Goal: Information Seeking & Learning: Learn about a topic

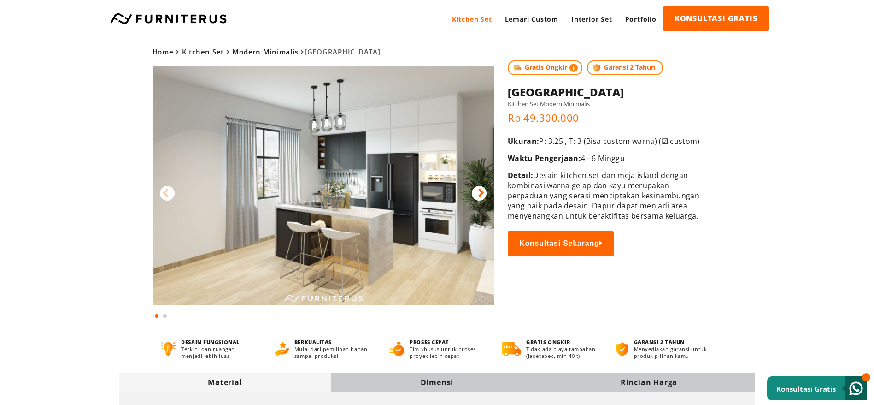
click at [334, 182] on img at bounding box center [324, 185] width 342 height 239
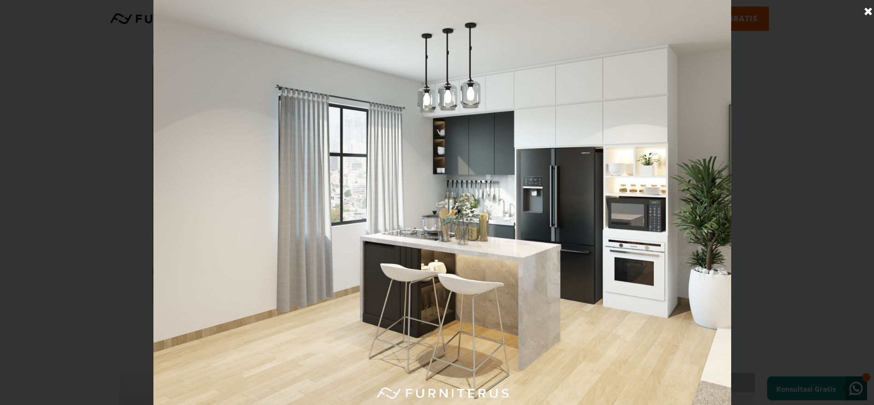
scroll to position [4, 0]
click at [817, 214] on div at bounding box center [442, 202] width 885 height 405
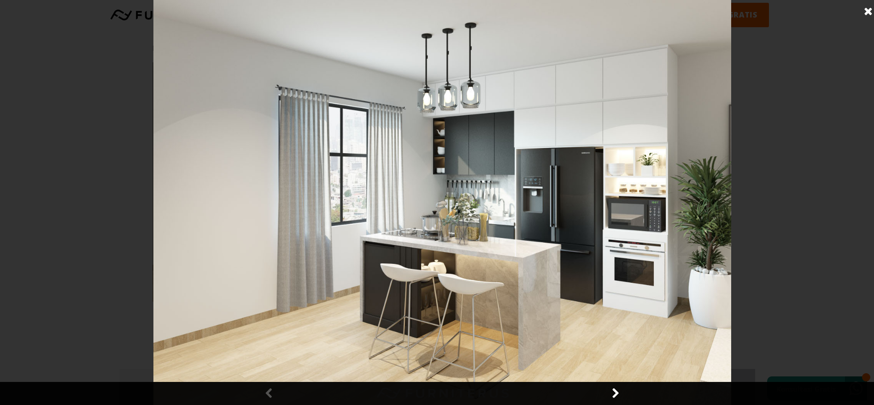
click at [864, 212] on div at bounding box center [442, 202] width 885 height 405
click at [635, 180] on img at bounding box center [442, 202] width 578 height 405
click at [868, 14] on link at bounding box center [868, 11] width 23 height 23
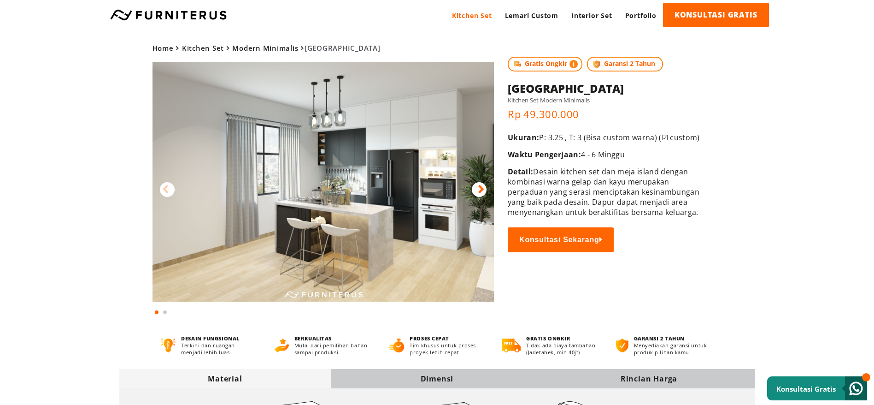
click at [483, 188] on icon at bounding box center [481, 188] width 6 height 13
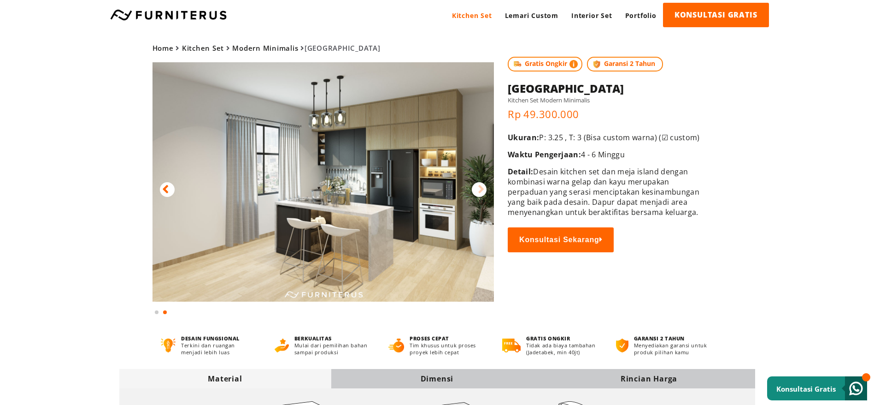
click at [483, 188] on icon at bounding box center [481, 188] width 6 height 13
click at [477, 189] on div at bounding box center [479, 189] width 15 height 15
click at [168, 182] on icon at bounding box center [165, 188] width 6 height 13
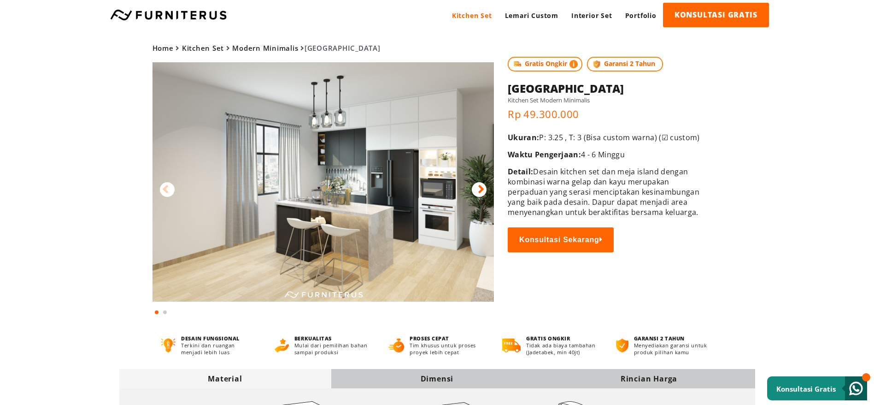
click at [477, 189] on div at bounding box center [479, 189] width 15 height 15
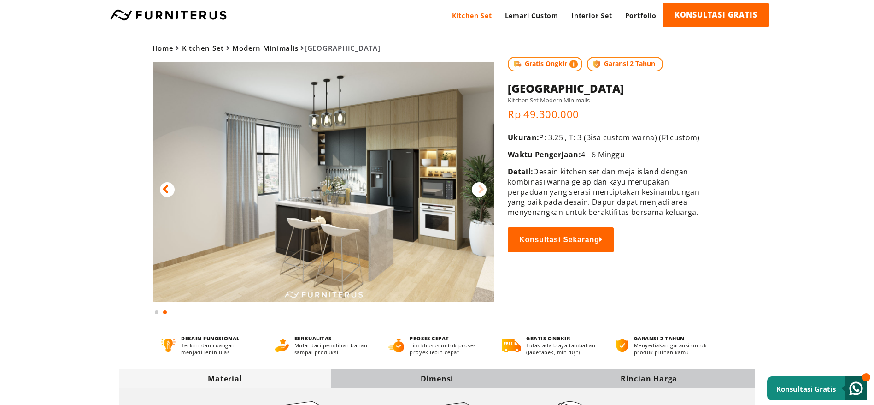
click at [418, 167] on img at bounding box center [324, 181] width 342 height 239
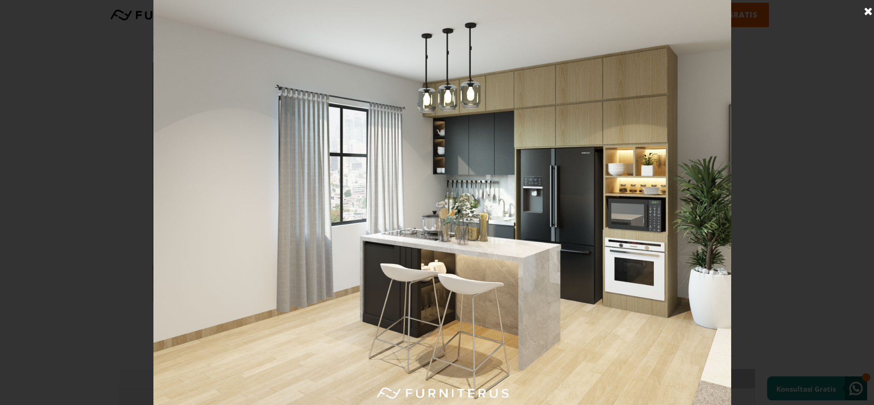
click at [859, 188] on div at bounding box center [442, 202] width 885 height 405
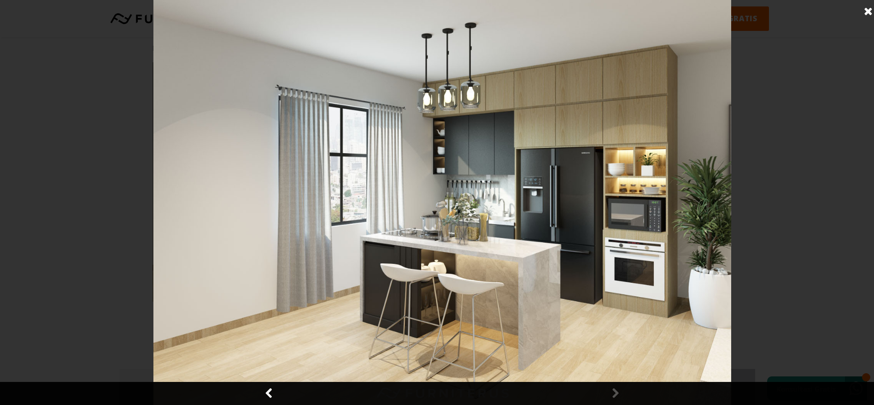
scroll to position [358, 0]
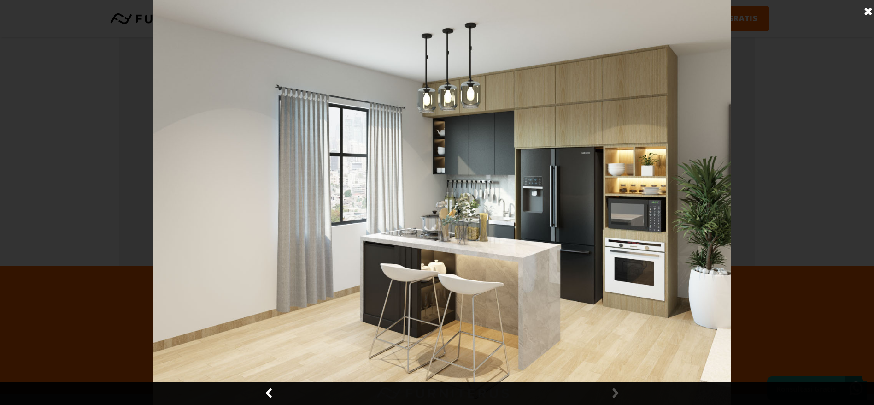
click at [862, 12] on link at bounding box center [868, 11] width 23 height 23
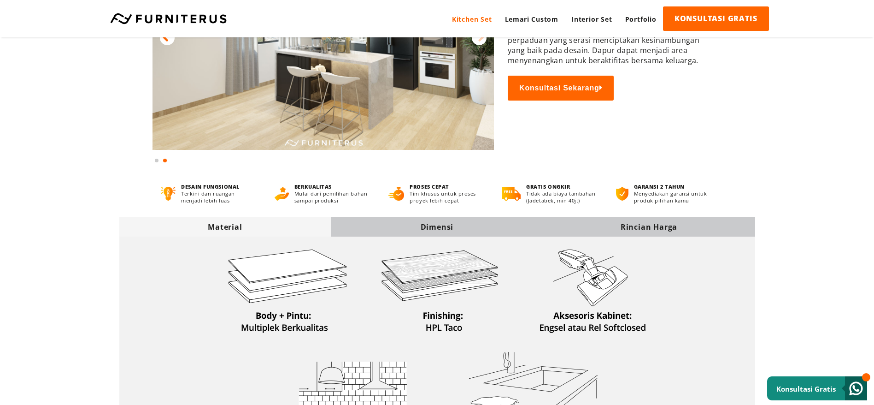
scroll to position [0, 0]
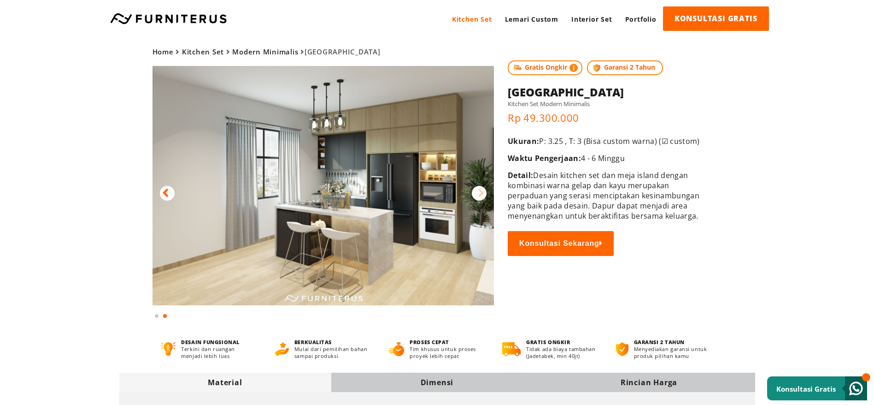
click at [174, 189] on div at bounding box center [324, 193] width 342 height 254
click at [171, 199] on div at bounding box center [167, 193] width 15 height 15
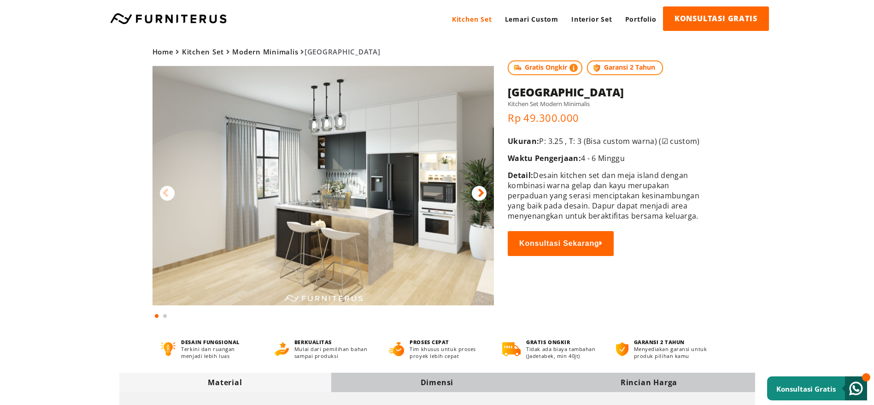
click at [327, 212] on img at bounding box center [324, 185] width 342 height 239
click at [315, 207] on img at bounding box center [324, 185] width 342 height 239
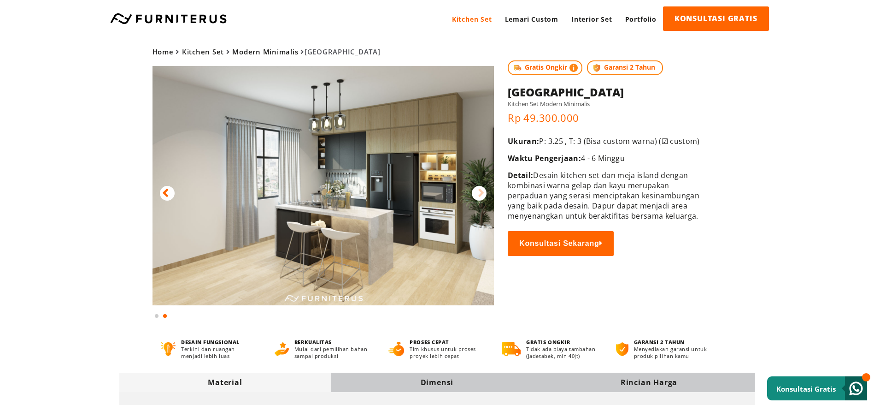
click at [169, 193] on icon at bounding box center [165, 192] width 6 height 13
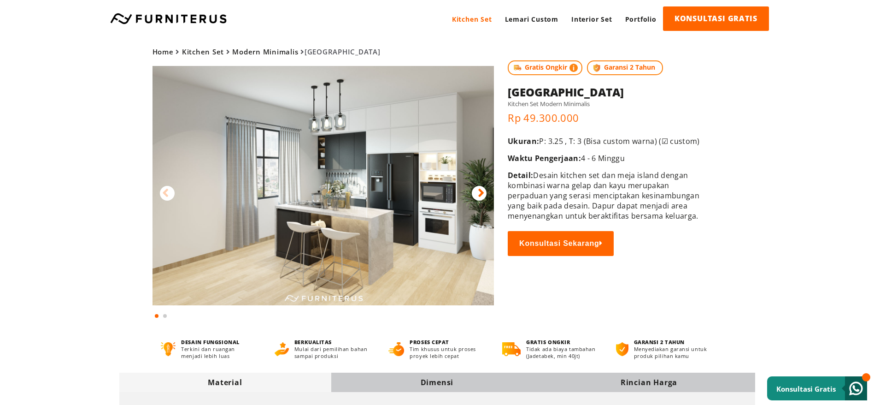
click at [242, 227] on img at bounding box center [324, 185] width 342 height 239
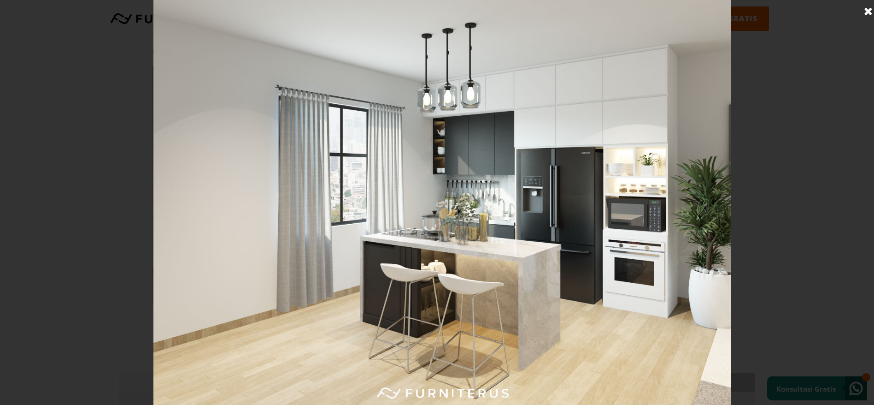
click at [871, 9] on link at bounding box center [868, 11] width 23 height 23
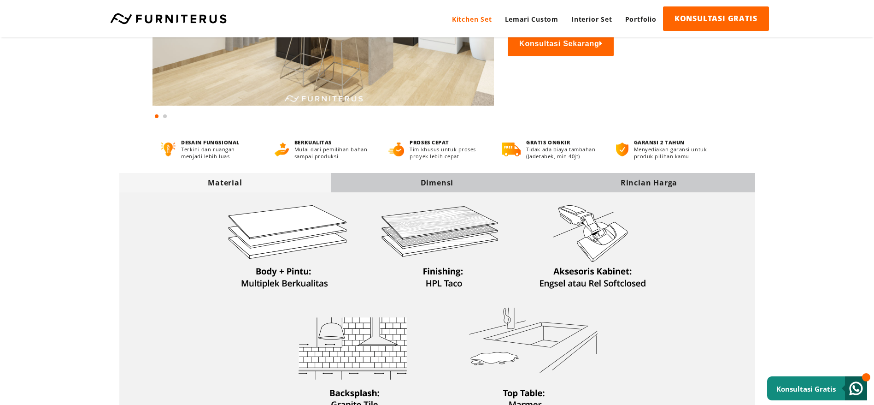
scroll to position [138, 0]
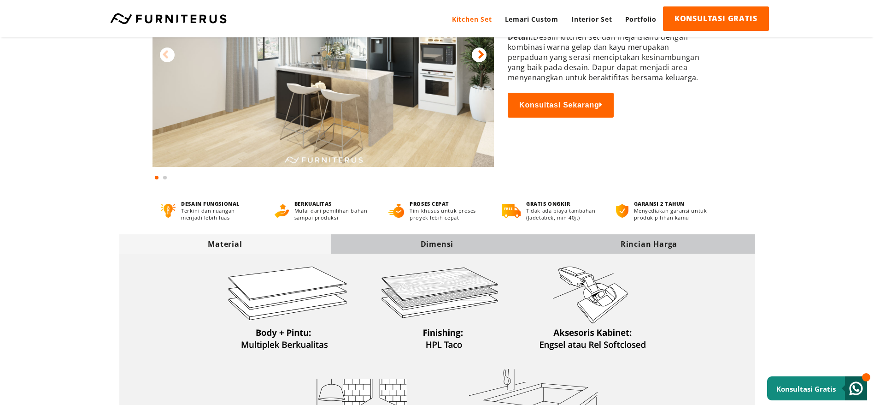
click at [430, 243] on div "Dimensi" at bounding box center [437, 244] width 212 height 10
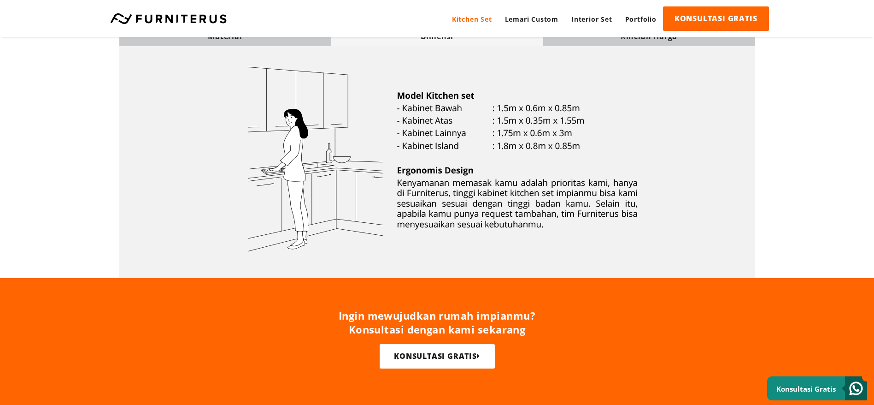
scroll to position [276, 0]
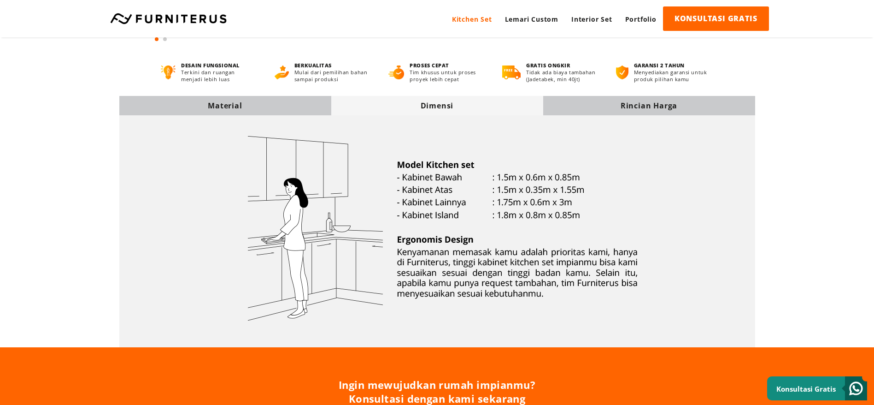
click at [626, 105] on div "Rincian Harga" at bounding box center [649, 105] width 212 height 10
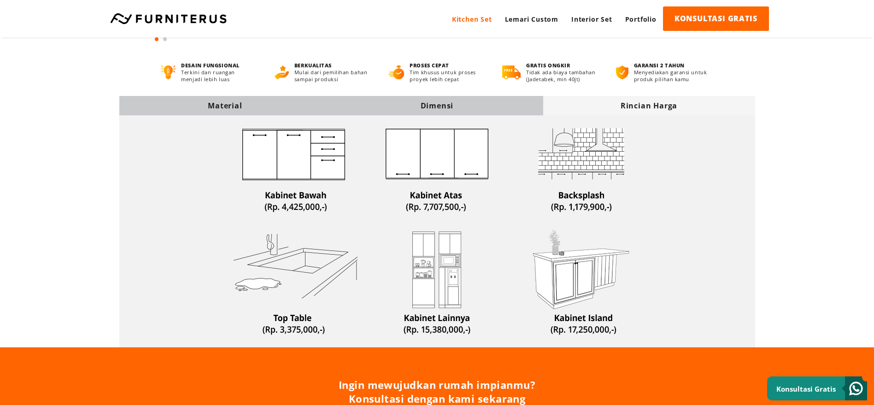
click at [490, 101] on div "Dimensi" at bounding box center [437, 105] width 212 height 10
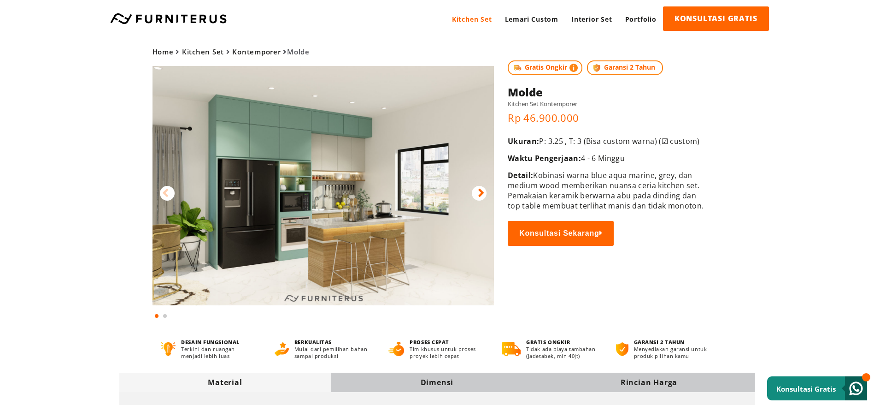
click at [329, 151] on img at bounding box center [324, 185] width 342 height 239
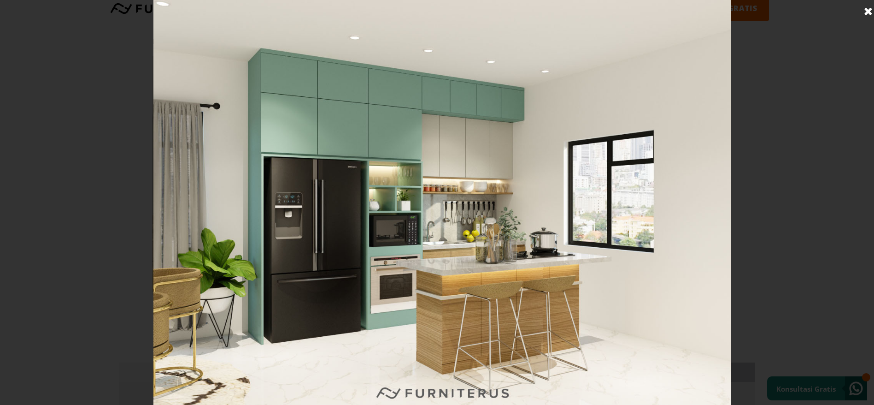
scroll to position [138, 0]
click at [871, 10] on link at bounding box center [868, 11] width 23 height 23
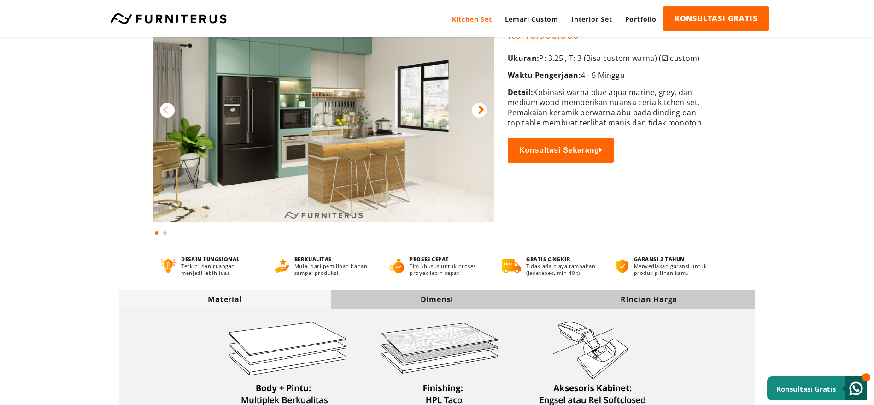
scroll to position [0, 0]
